Goal: Task Accomplishment & Management: Manage account settings

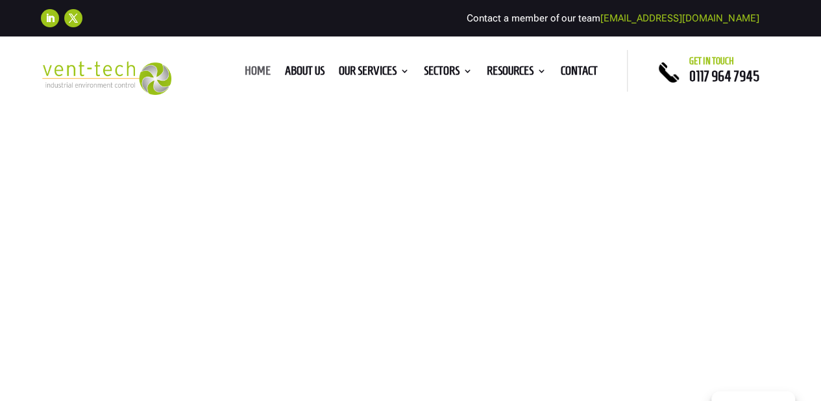
click at [256, 68] on link "Home" at bounding box center [258, 73] width 26 height 14
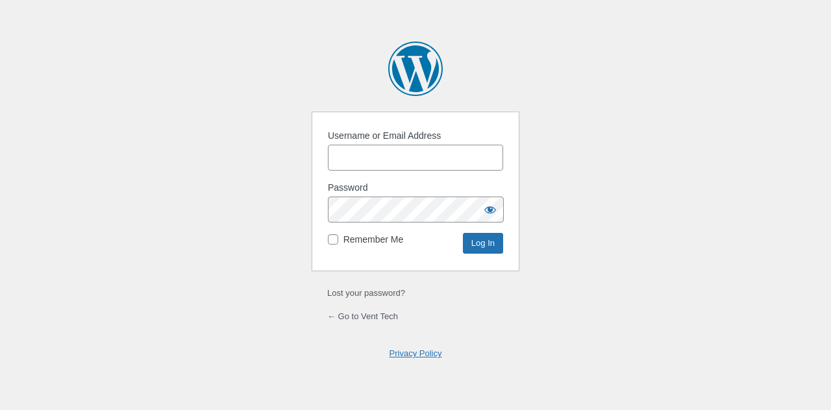
click at [368, 162] on input "Username or Email Address" at bounding box center [415, 158] width 175 height 26
type input "Flexdig"
click at [484, 245] on input "Log In" at bounding box center [483, 243] width 40 height 21
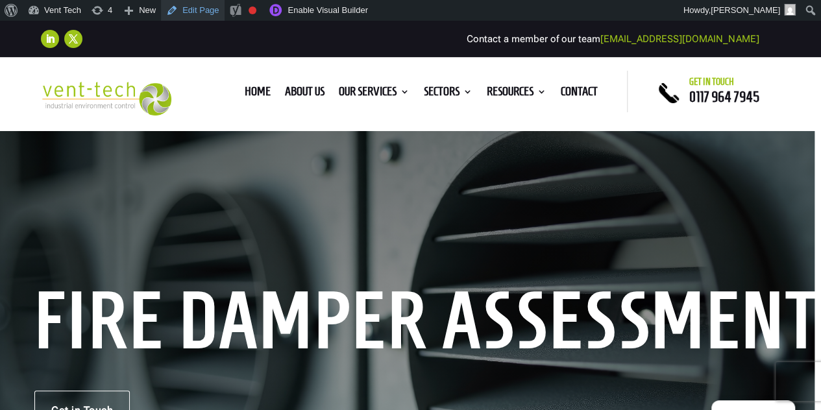
click at [201, 10] on link "Edit Page" at bounding box center [192, 10] width 63 height 21
